Goal: Task Accomplishment & Management: Manage account settings

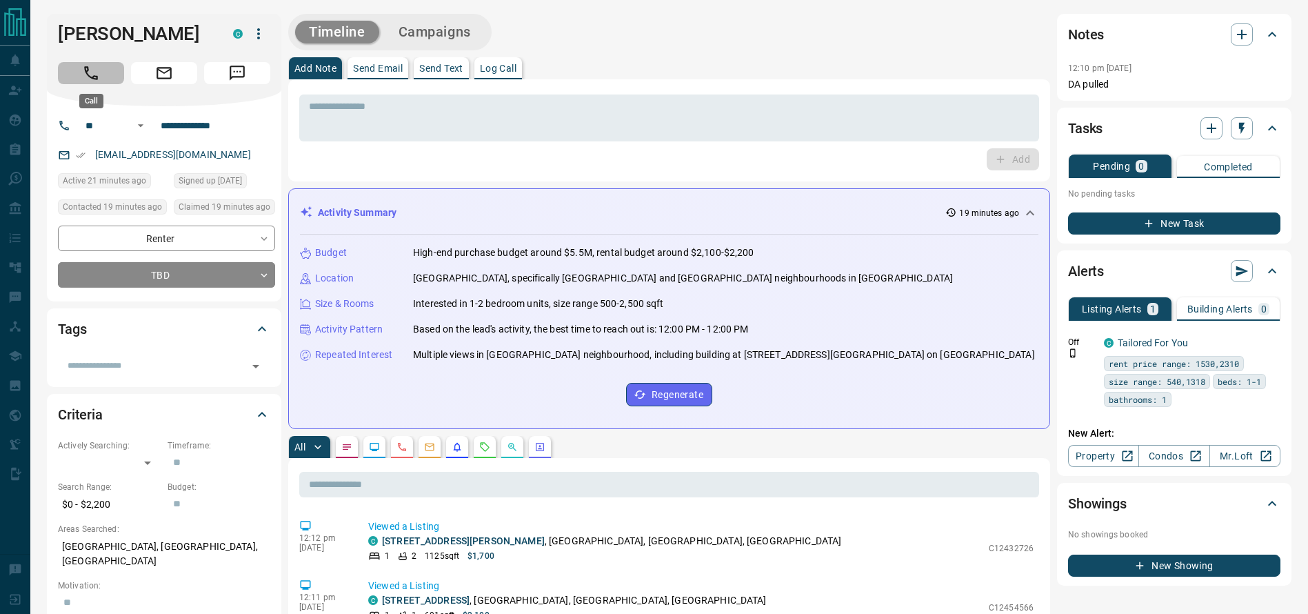
click at [103, 68] on button "Call" at bounding box center [91, 73] width 66 height 22
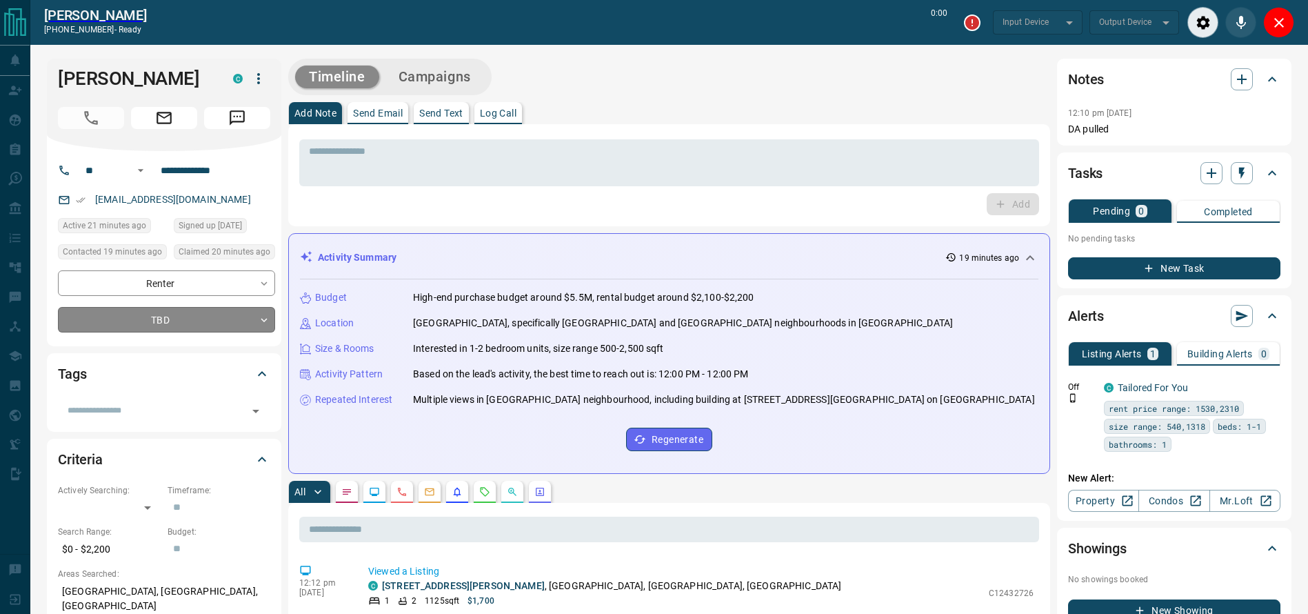
type input "*******"
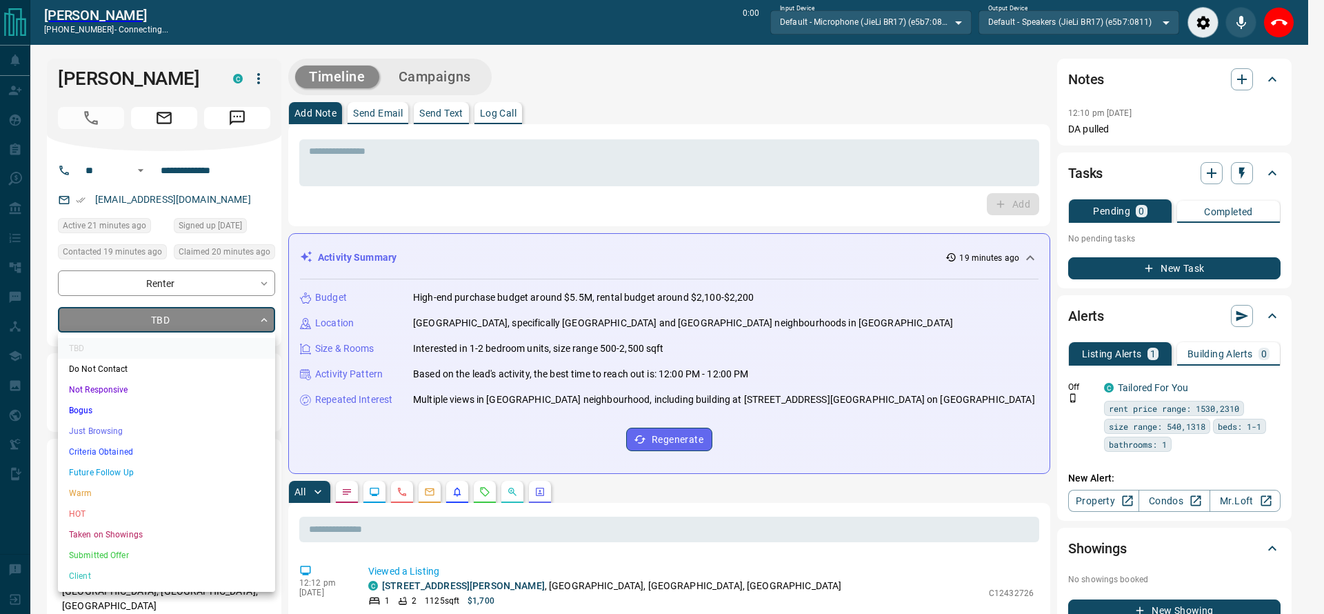
click at [105, 425] on li "Just Browsing" at bounding box center [166, 431] width 217 height 21
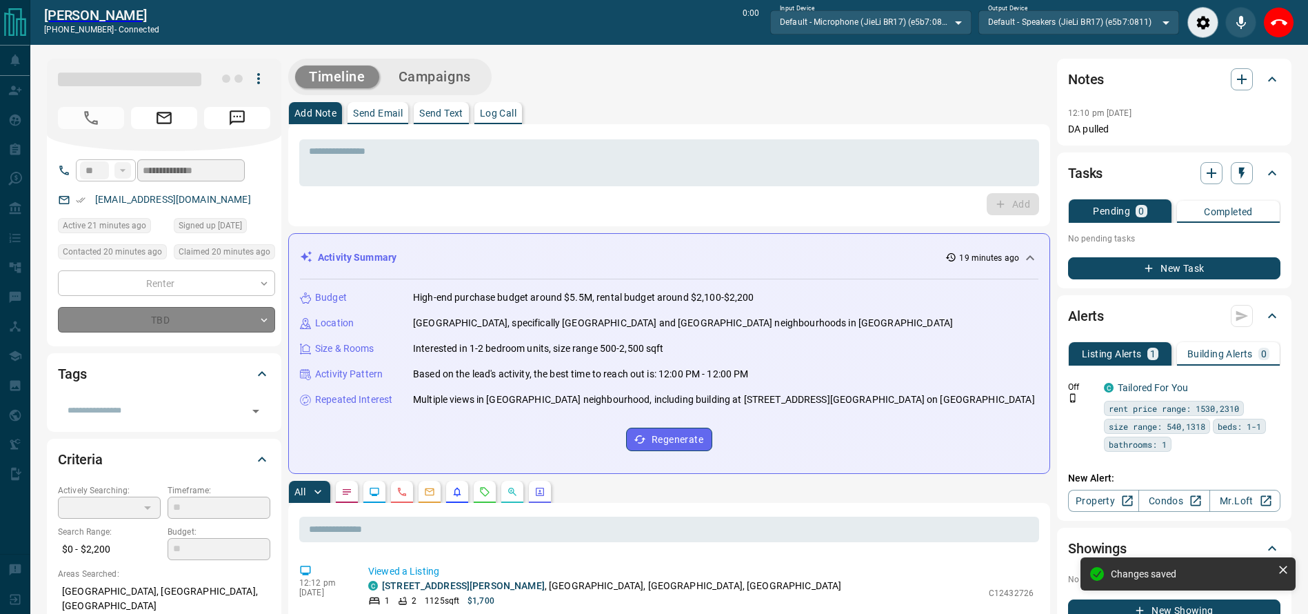
type input "*"
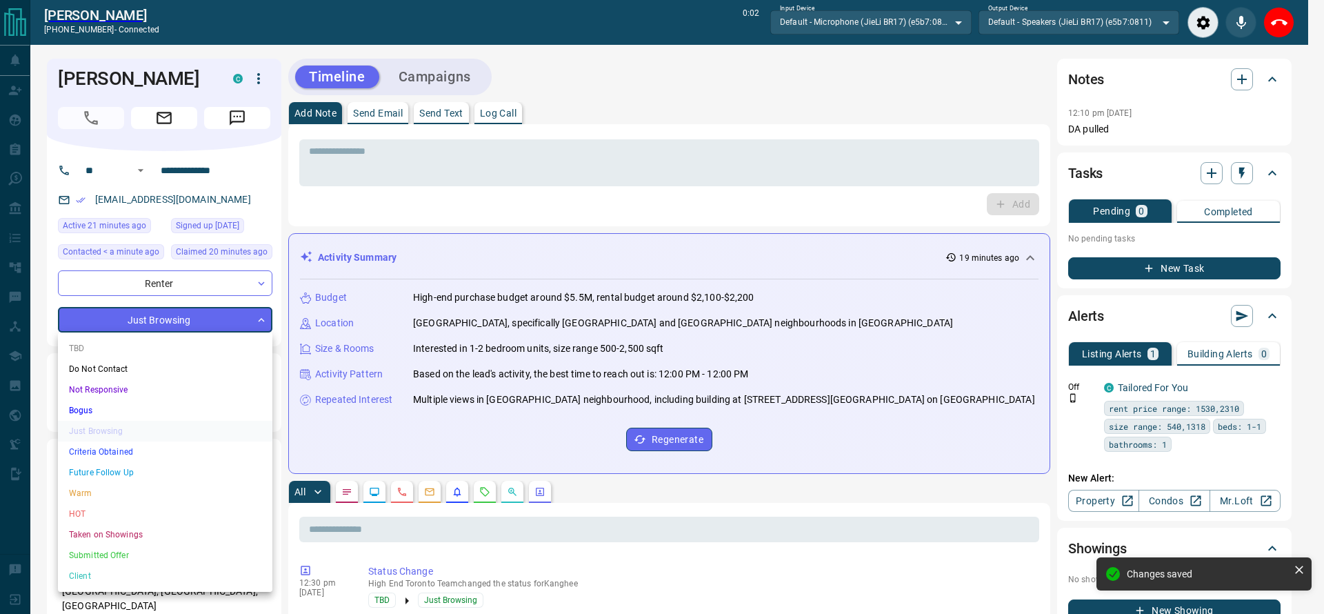
click at [499, 216] on div at bounding box center [662, 307] width 1324 height 614
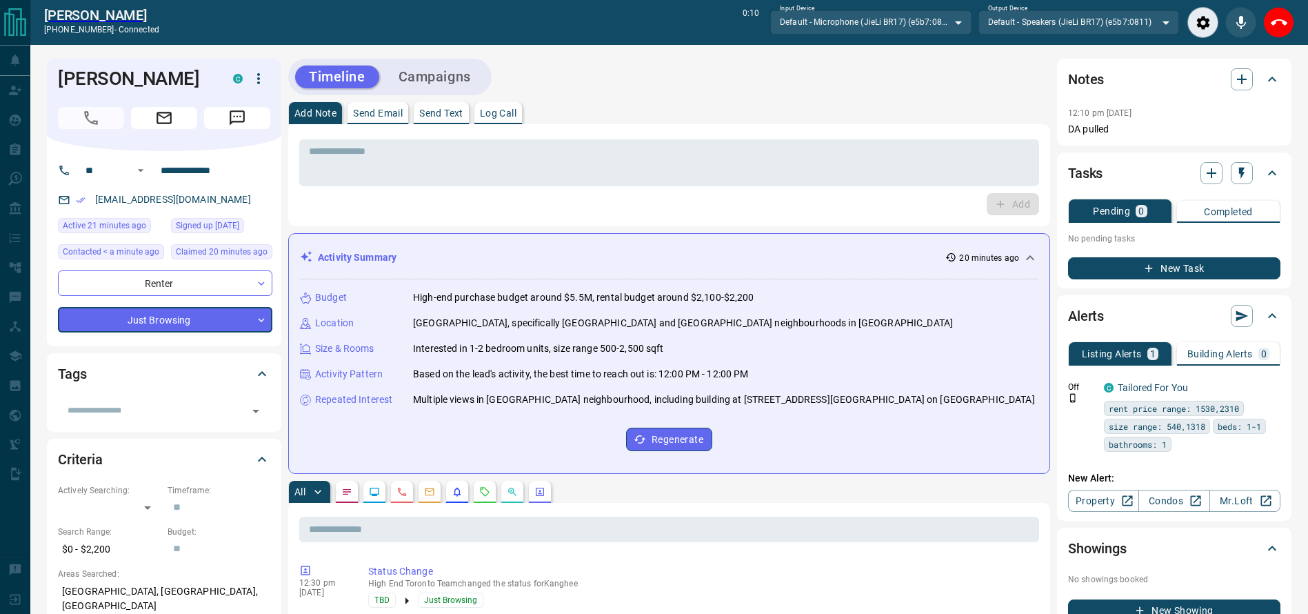
click at [1270, 19] on button "End Call" at bounding box center [1279, 22] width 31 height 31
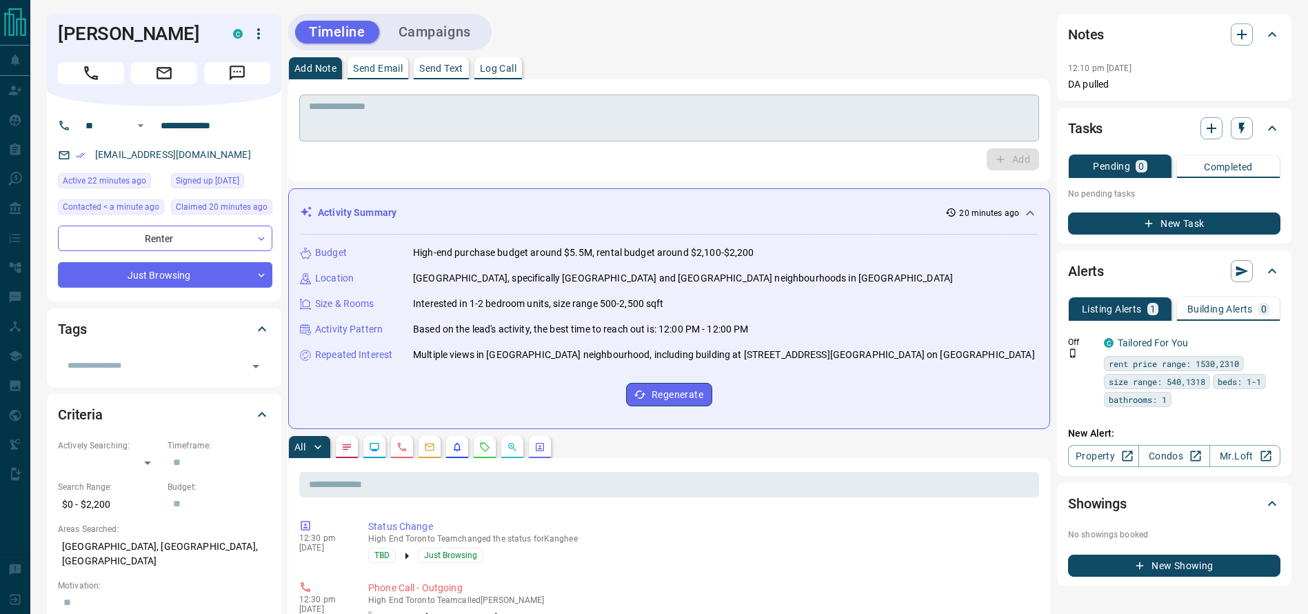
click at [848, 136] on div "* ​" at bounding box center [669, 117] width 740 height 47
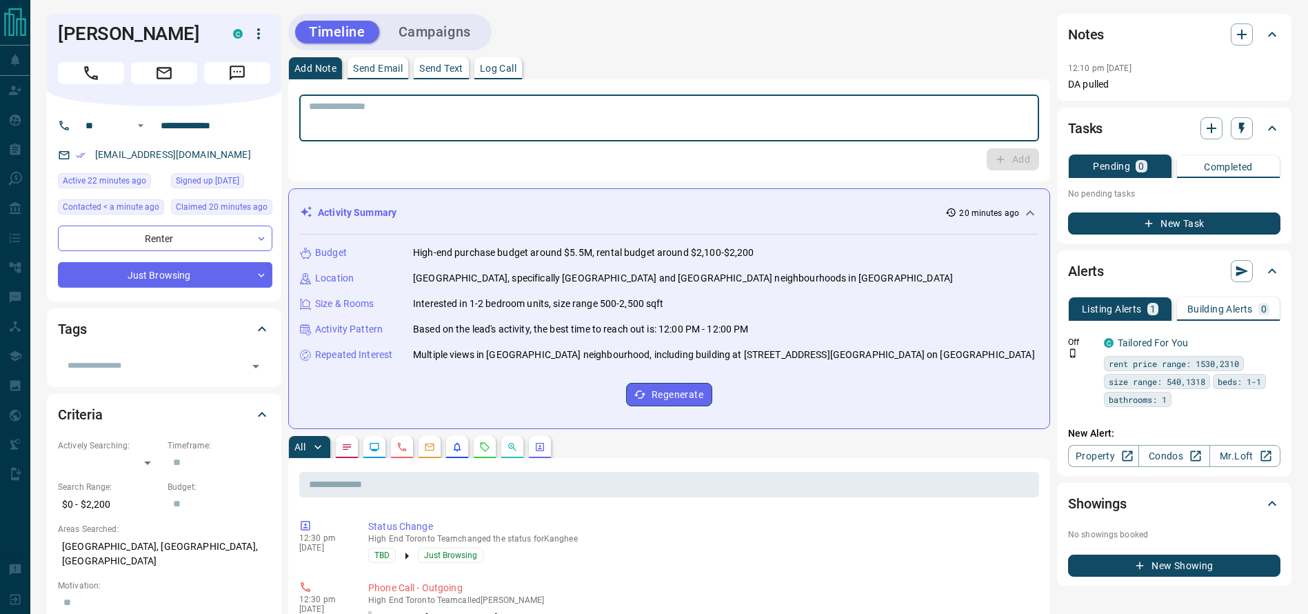
type textarea "*"
